Goal: Ask a question

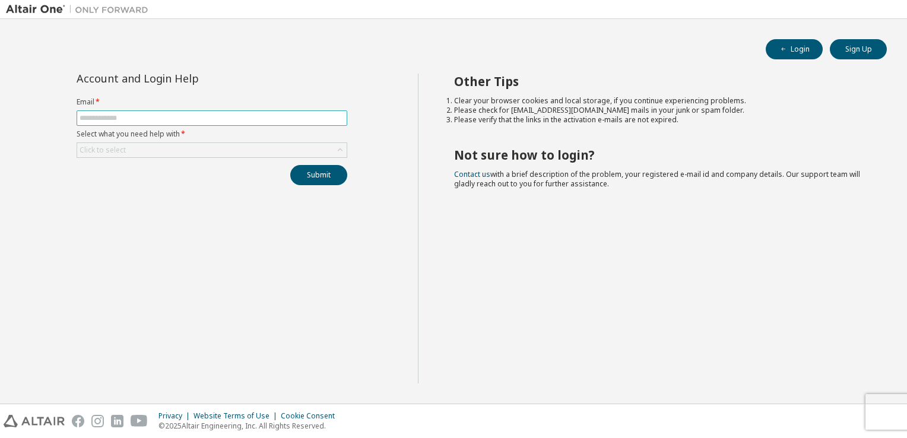
drag, startPoint x: 335, startPoint y: 108, endPoint x: 330, endPoint y: 118, distance: 10.9
click at [330, 118] on form "Email * Select what you need help with * Click to select" at bounding box center [212, 127] width 271 height 61
click at [330, 118] on input "text" at bounding box center [212, 117] width 265 height 9
type input "**********"
click at [195, 150] on div "Click to select" at bounding box center [211, 150] width 269 height 14
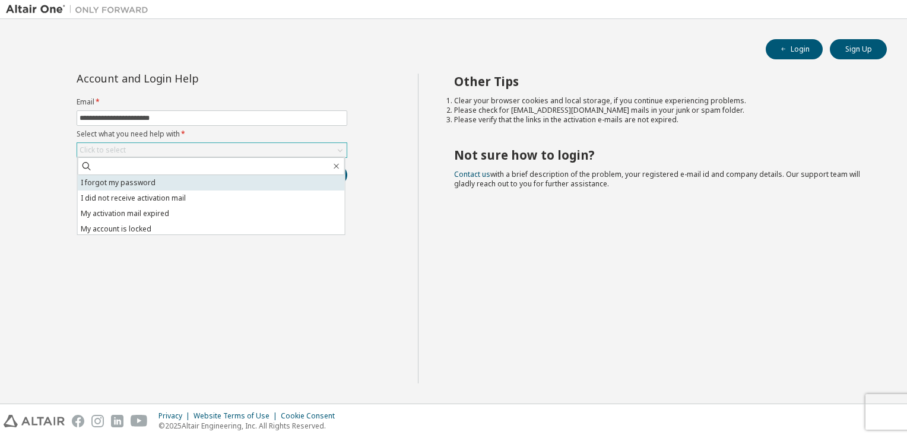
click at [192, 186] on li "I forgot my password" at bounding box center [211, 182] width 267 height 15
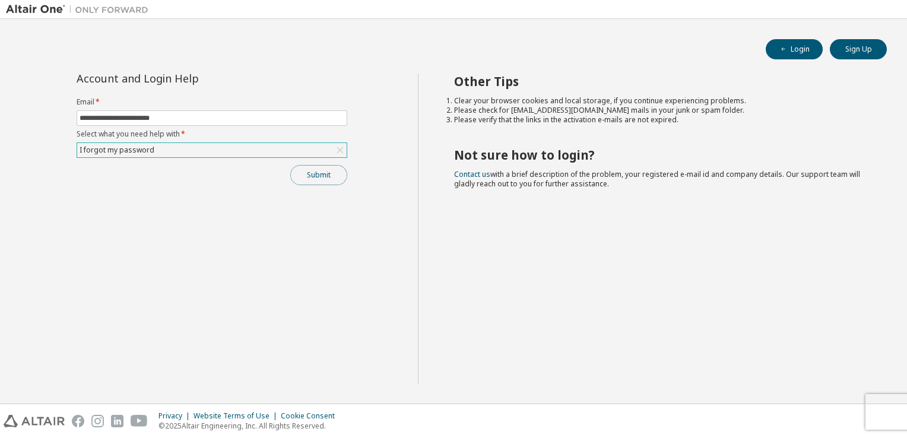
click at [303, 180] on button "Submit" at bounding box center [318, 175] width 57 height 20
click at [303, 180] on div "Submit" at bounding box center [212, 175] width 271 height 20
click at [303, 180] on button "Submit" at bounding box center [318, 175] width 57 height 20
click at [334, 170] on button "Submit" at bounding box center [318, 175] width 57 height 20
